Goal: Task Accomplishment & Management: Complete application form

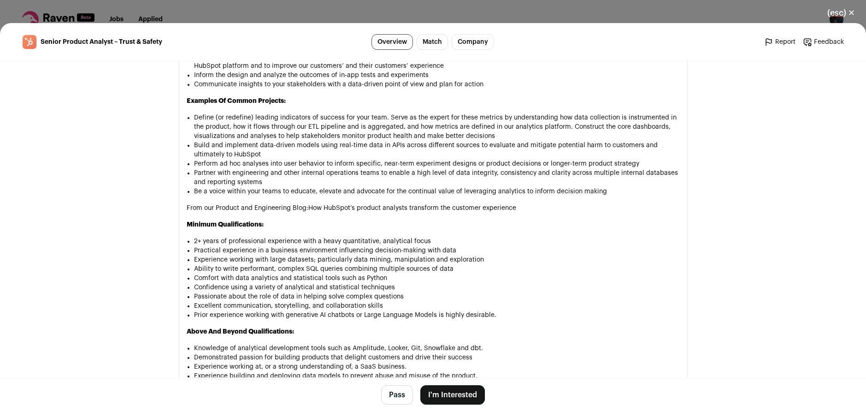
scroll to position [738, 0]
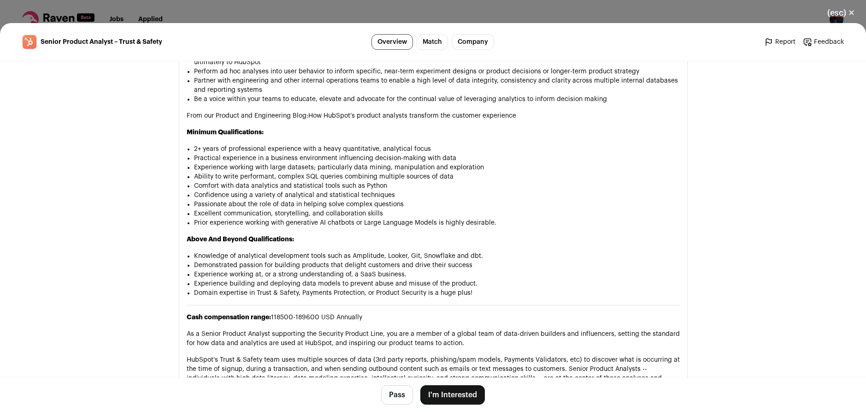
click at [468, 386] on button "I'm Interested" at bounding box center [452, 394] width 65 height 19
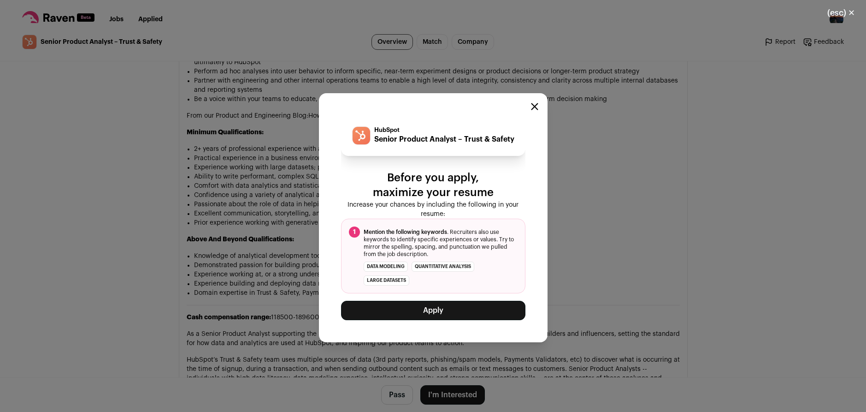
click at [445, 320] on button "Apply" at bounding box center [433, 310] width 184 height 19
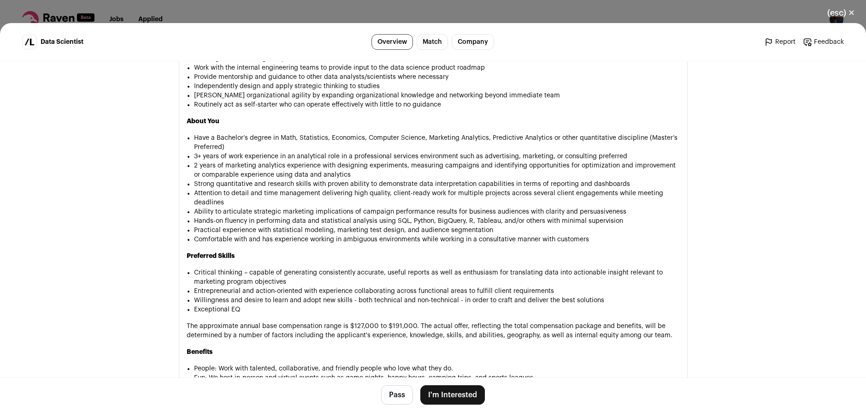
scroll to position [784, 0]
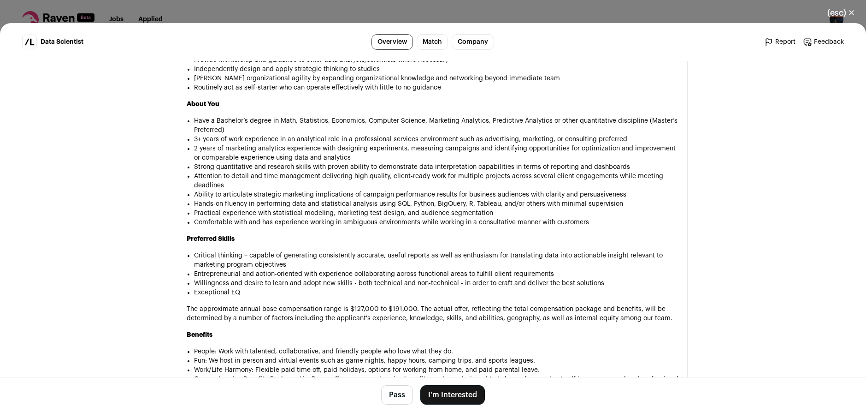
click at [440, 402] on button "I'm Interested" at bounding box center [452, 394] width 65 height 19
